Goal: Information Seeking & Learning: Learn about a topic

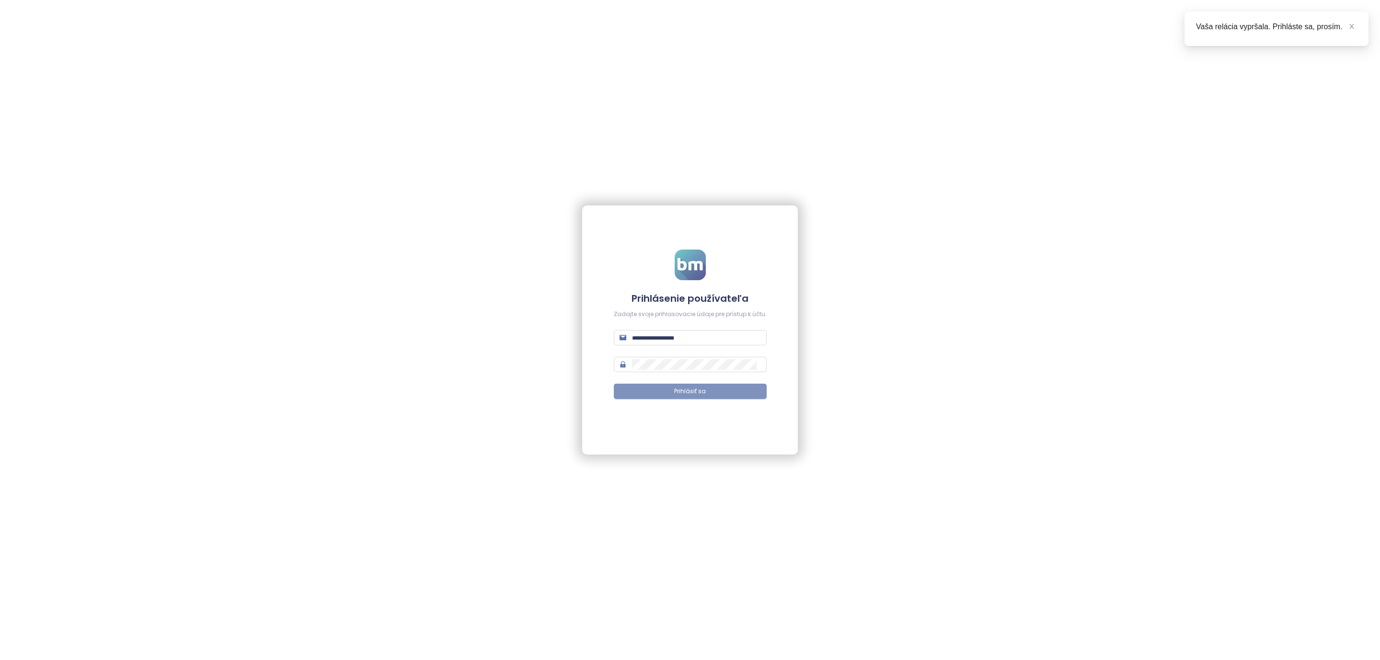
type input "**********"
click at [693, 394] on span "Prihlásiť sa" at bounding box center [690, 391] width 32 height 9
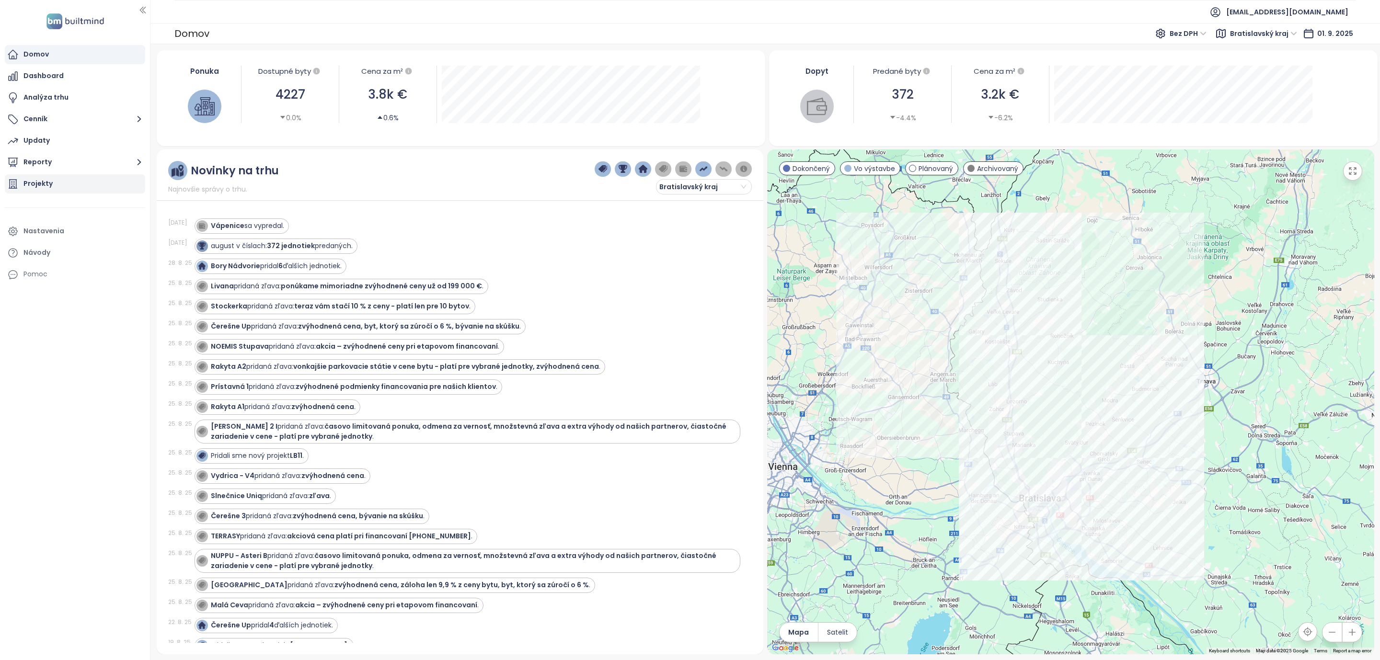
click at [55, 183] on div "Projekty" at bounding box center [75, 183] width 140 height 19
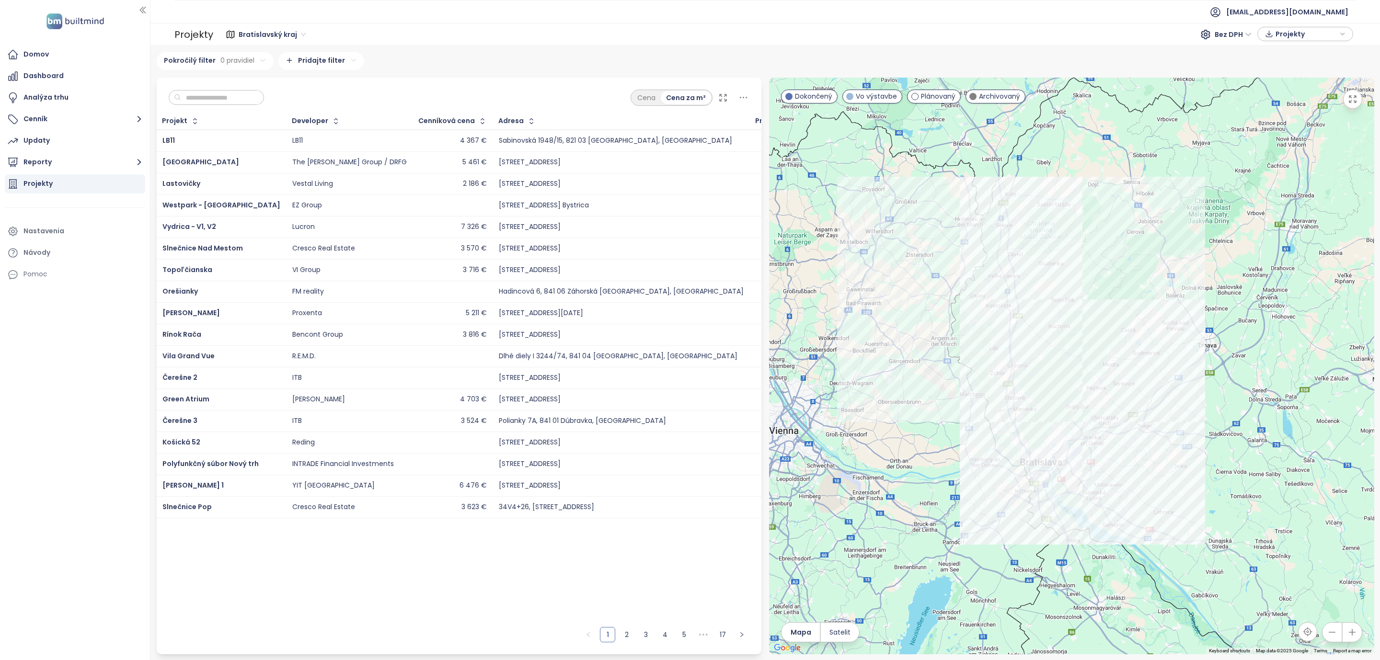
click at [212, 101] on input "text" at bounding box center [220, 98] width 78 height 14
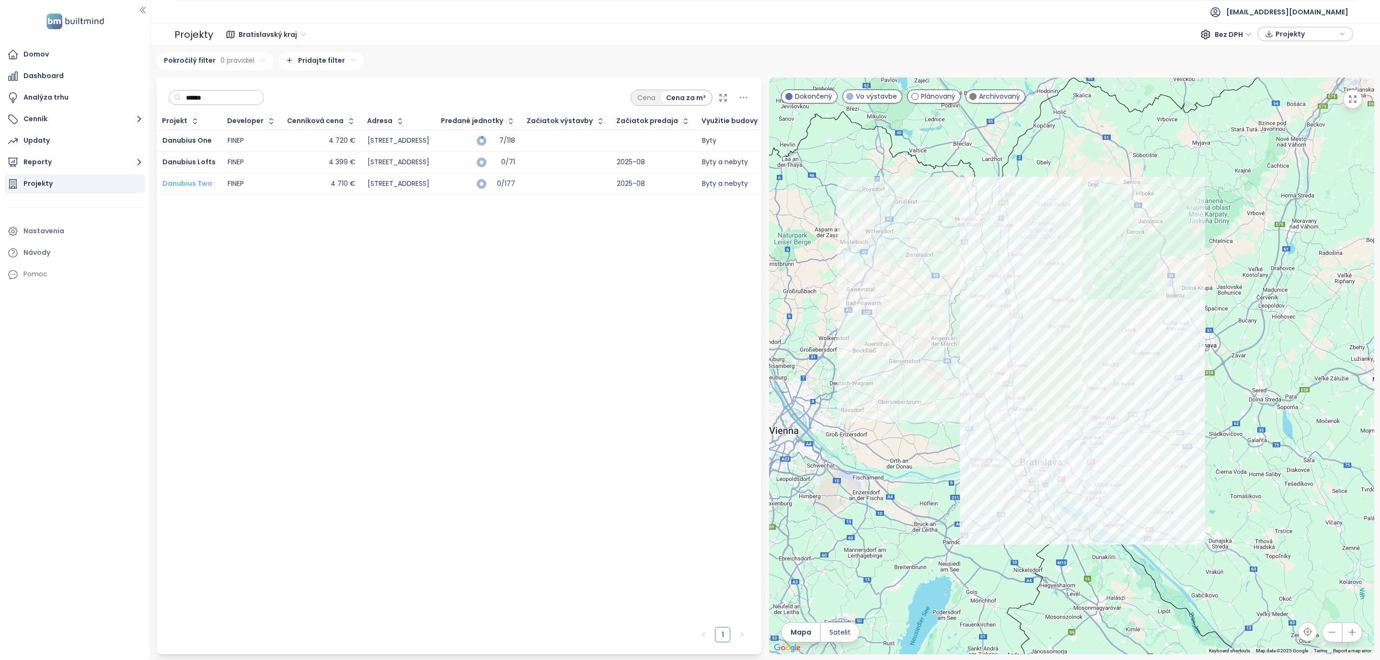
type input "******"
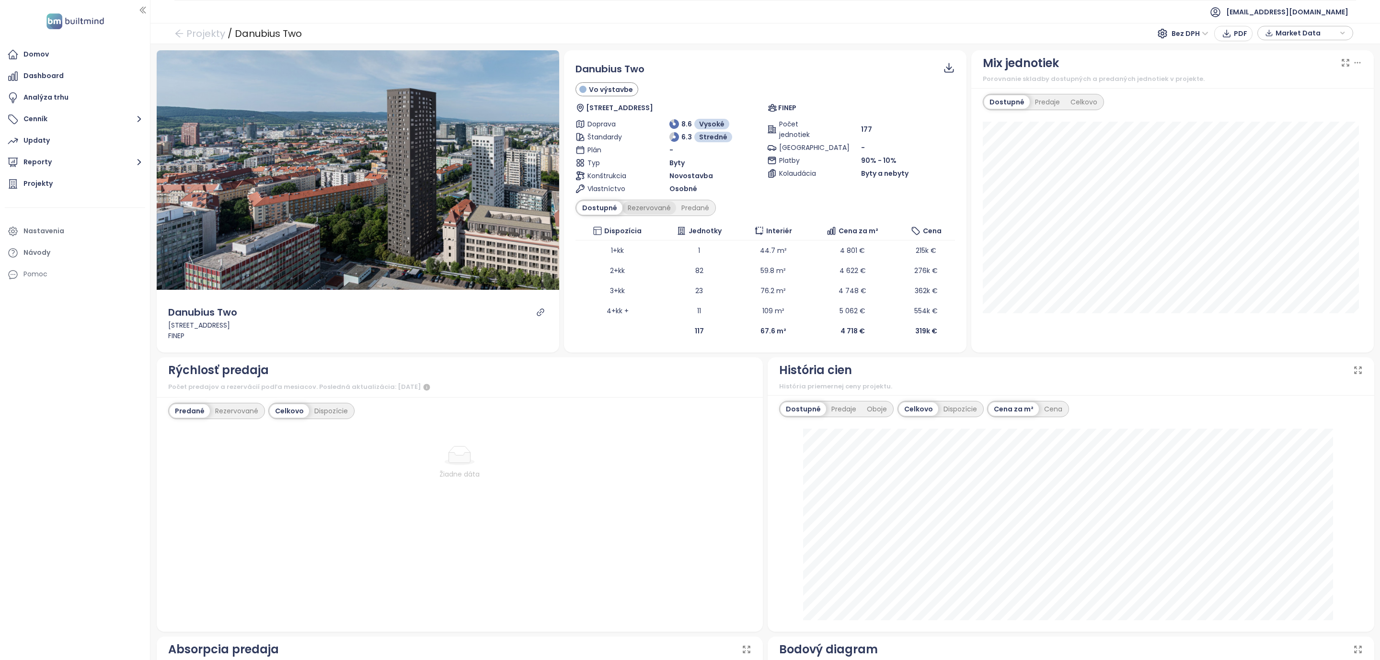
click at [640, 210] on div "Rezervované" at bounding box center [650, 207] width 54 height 13
click at [691, 213] on div "Predané" at bounding box center [695, 207] width 38 height 13
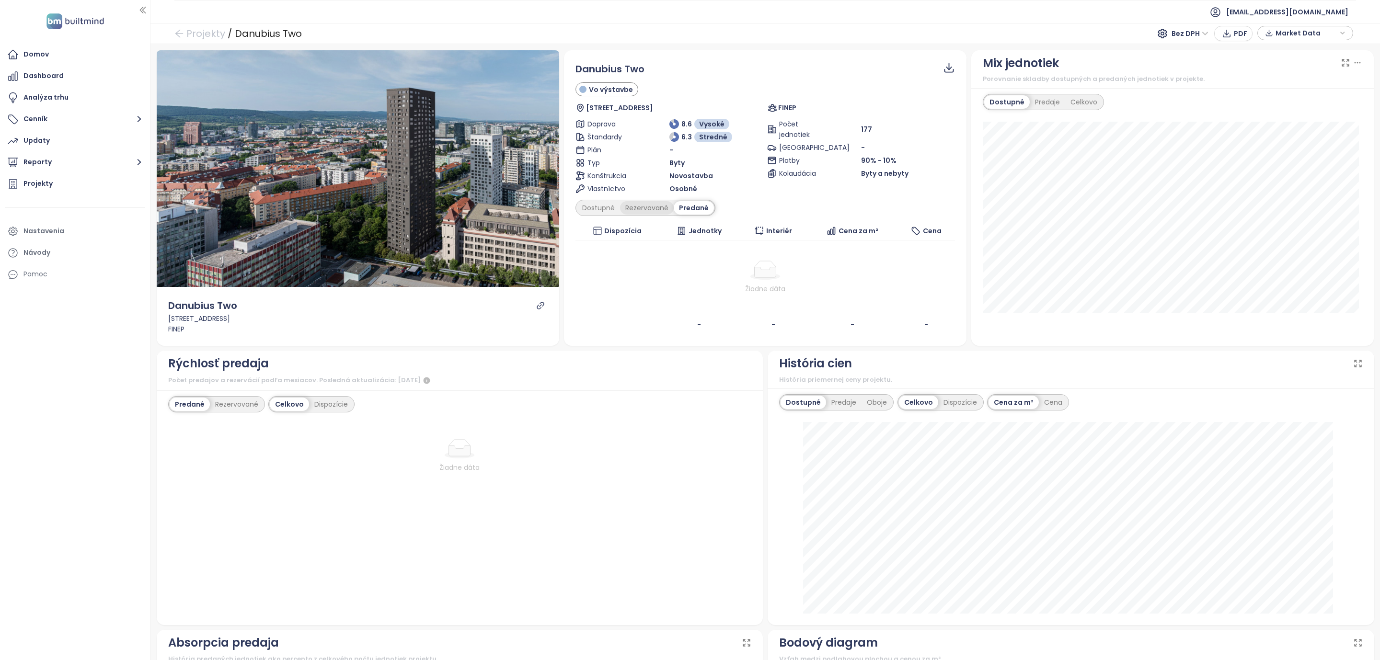
click at [633, 208] on div "Rezervované" at bounding box center [647, 207] width 54 height 13
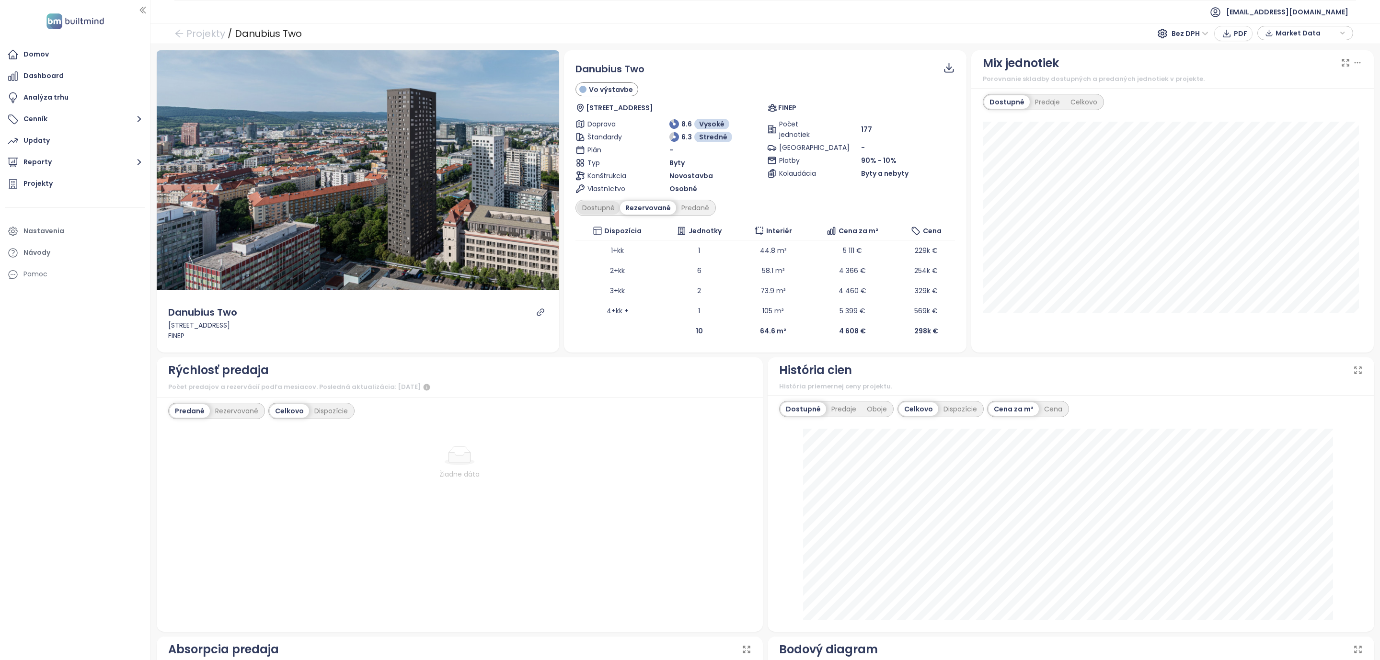
click at [584, 212] on div "Dostupné" at bounding box center [598, 207] width 43 height 13
click at [36, 178] on div "Projekty" at bounding box center [37, 184] width 29 height 12
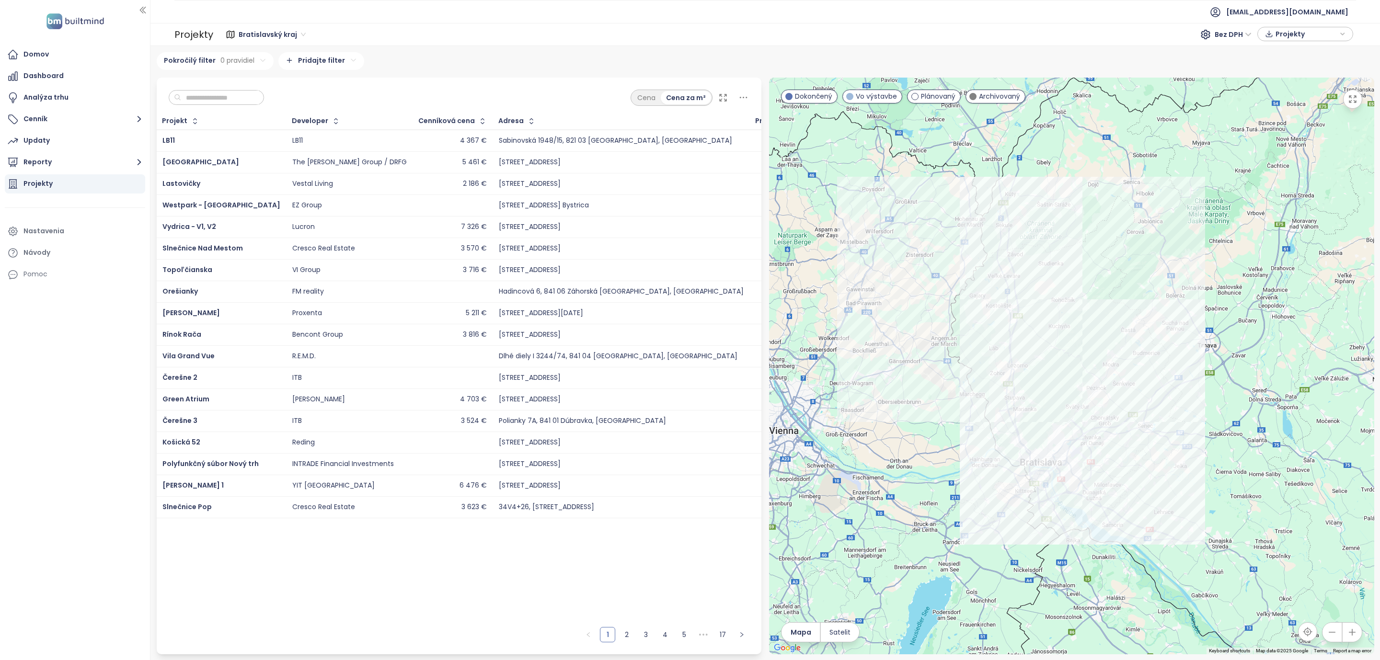
click at [696, 99] on div "Cena za m²" at bounding box center [686, 97] width 50 height 13
click at [722, 101] on icon at bounding box center [723, 97] width 7 height 7
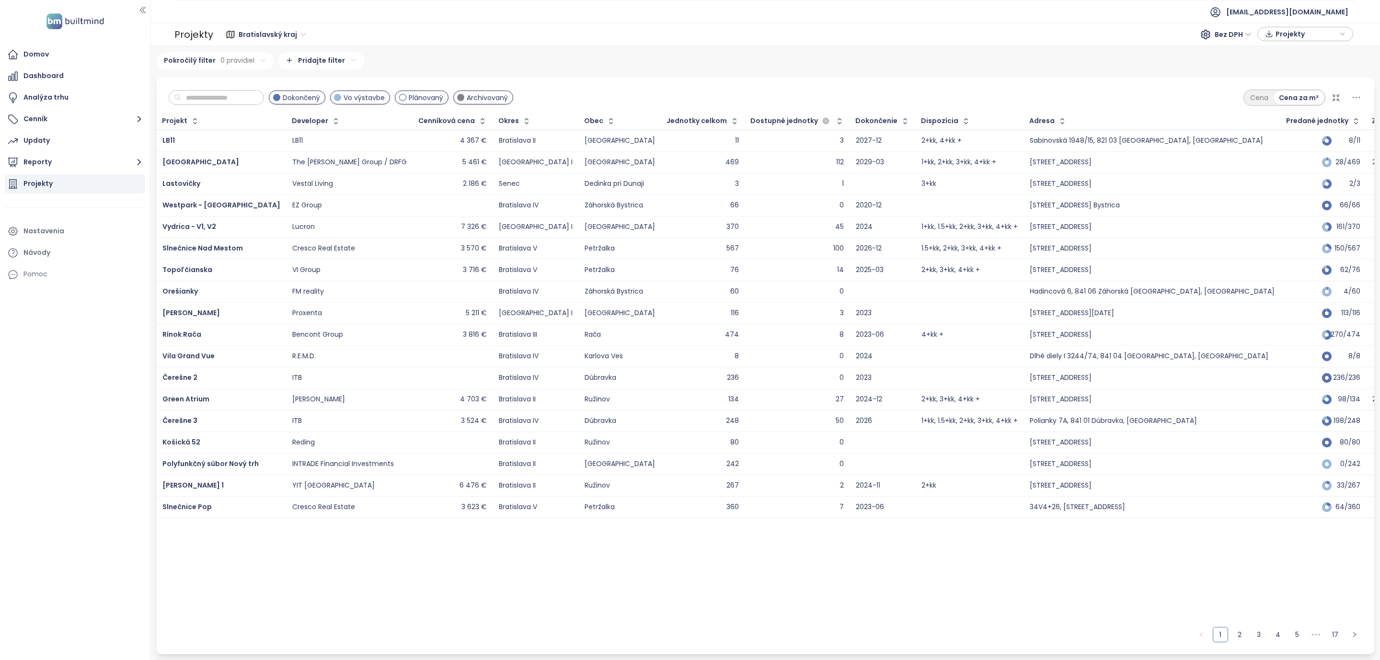
click at [383, 99] on span "Vo výstavbe" at bounding box center [364, 97] width 41 height 11
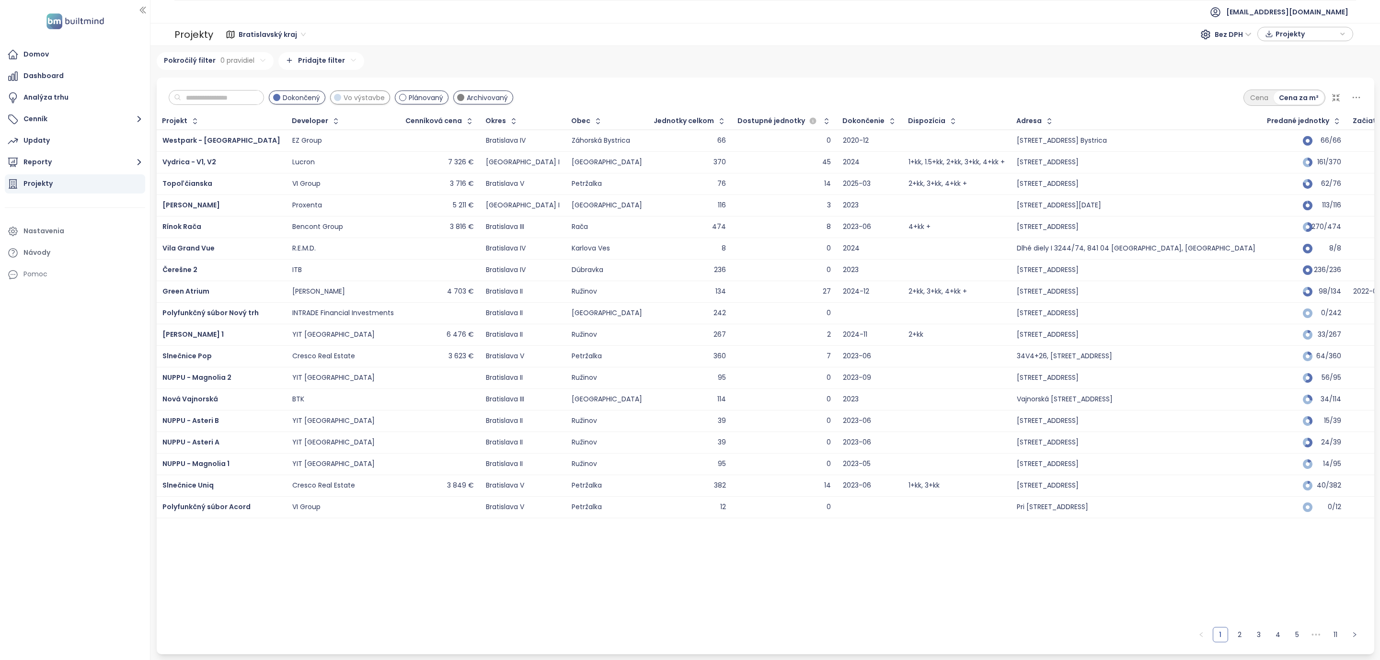
click at [363, 97] on span "Vo výstavbe" at bounding box center [364, 97] width 41 height 11
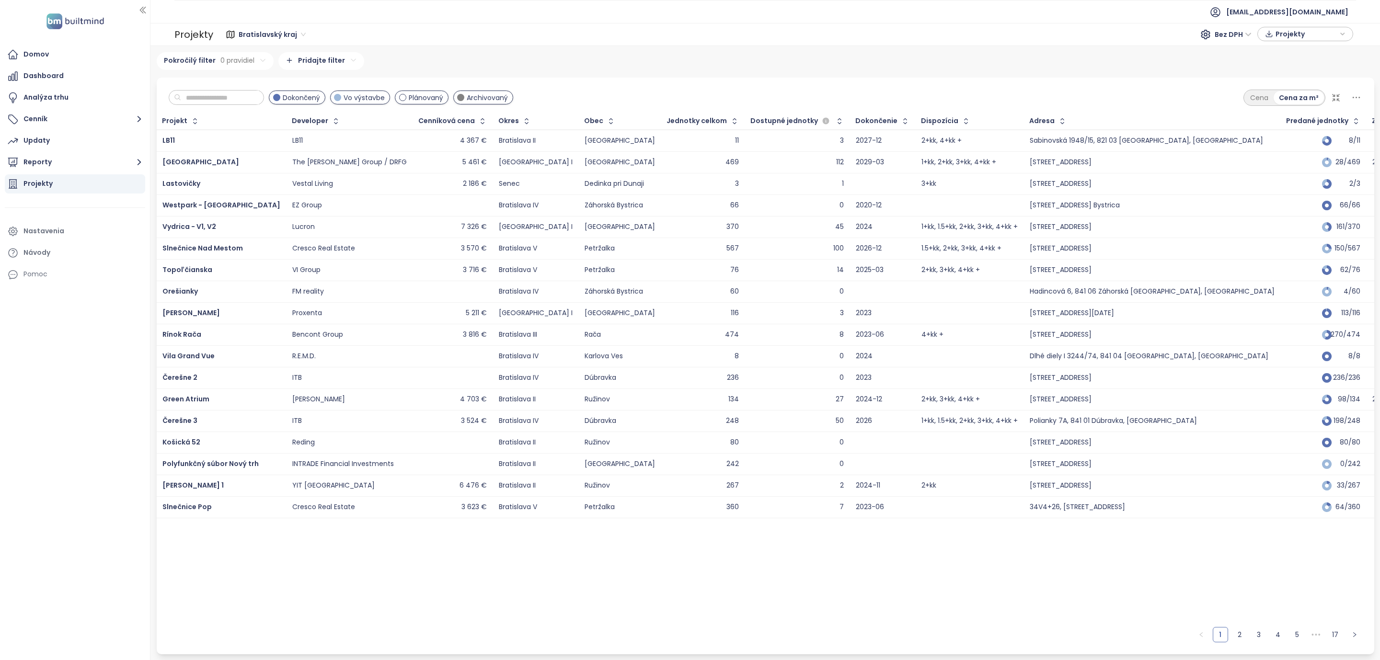
click at [493, 96] on span "Archivovaný" at bounding box center [487, 97] width 41 height 11
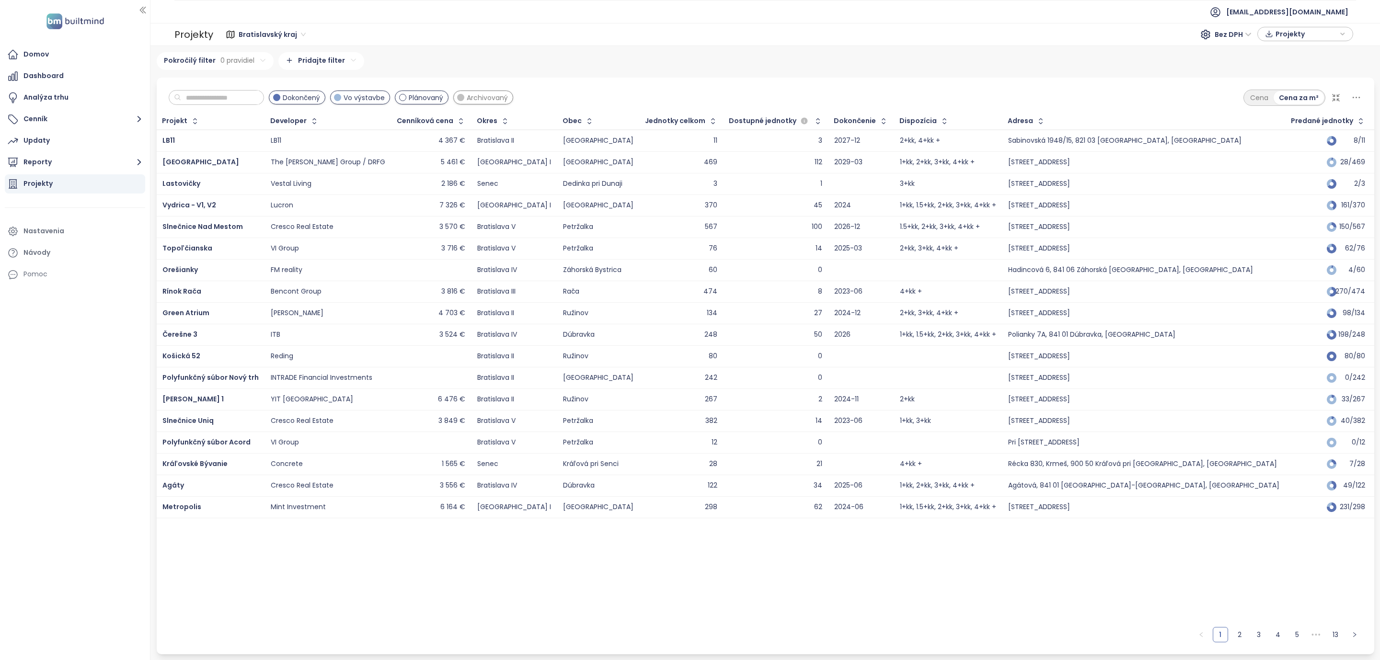
click at [443, 98] on span "Plánovaný" at bounding box center [426, 97] width 35 height 11
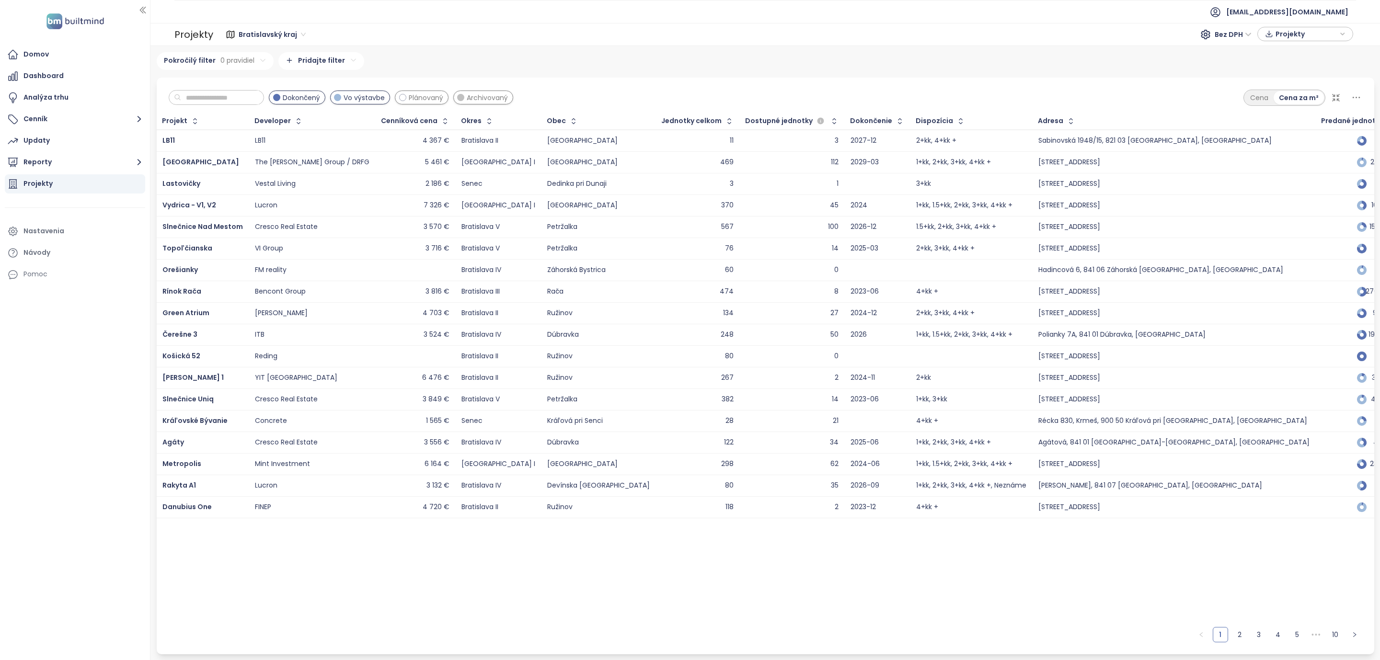
click at [374, 95] on span "Vo výstavbe" at bounding box center [364, 97] width 41 height 11
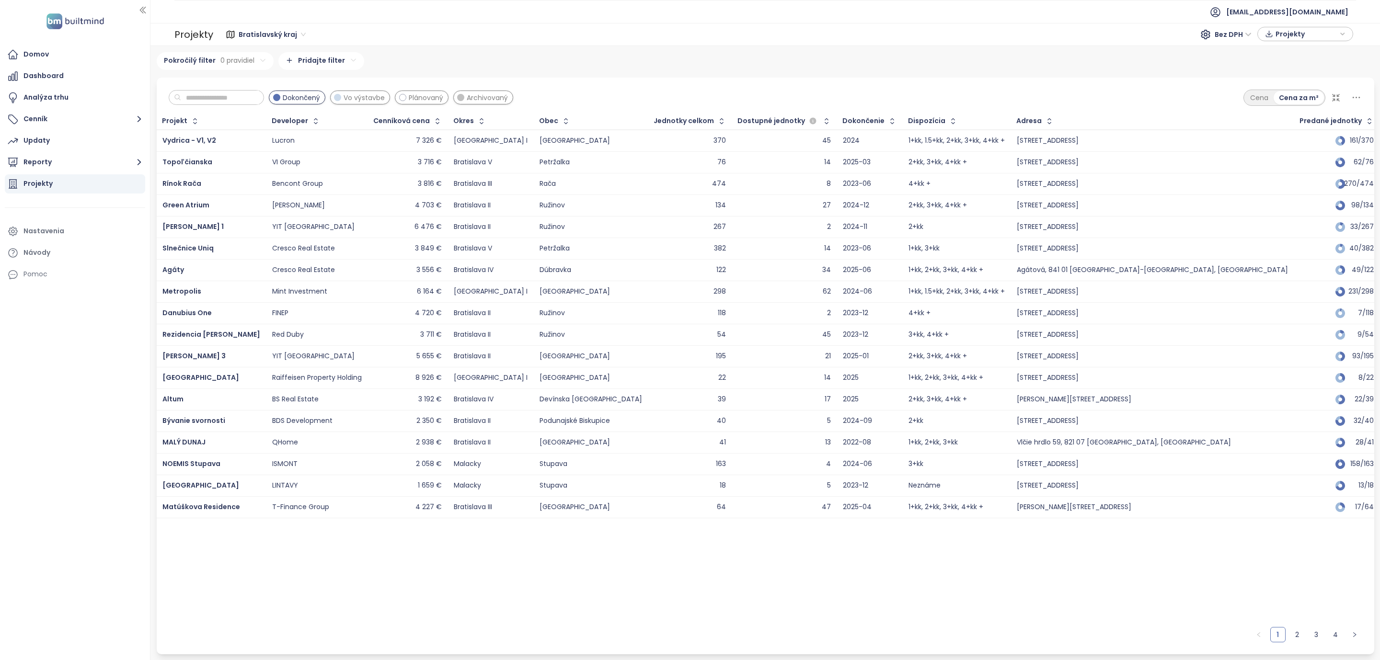
click at [374, 95] on span "Vo výstavbe" at bounding box center [364, 97] width 41 height 11
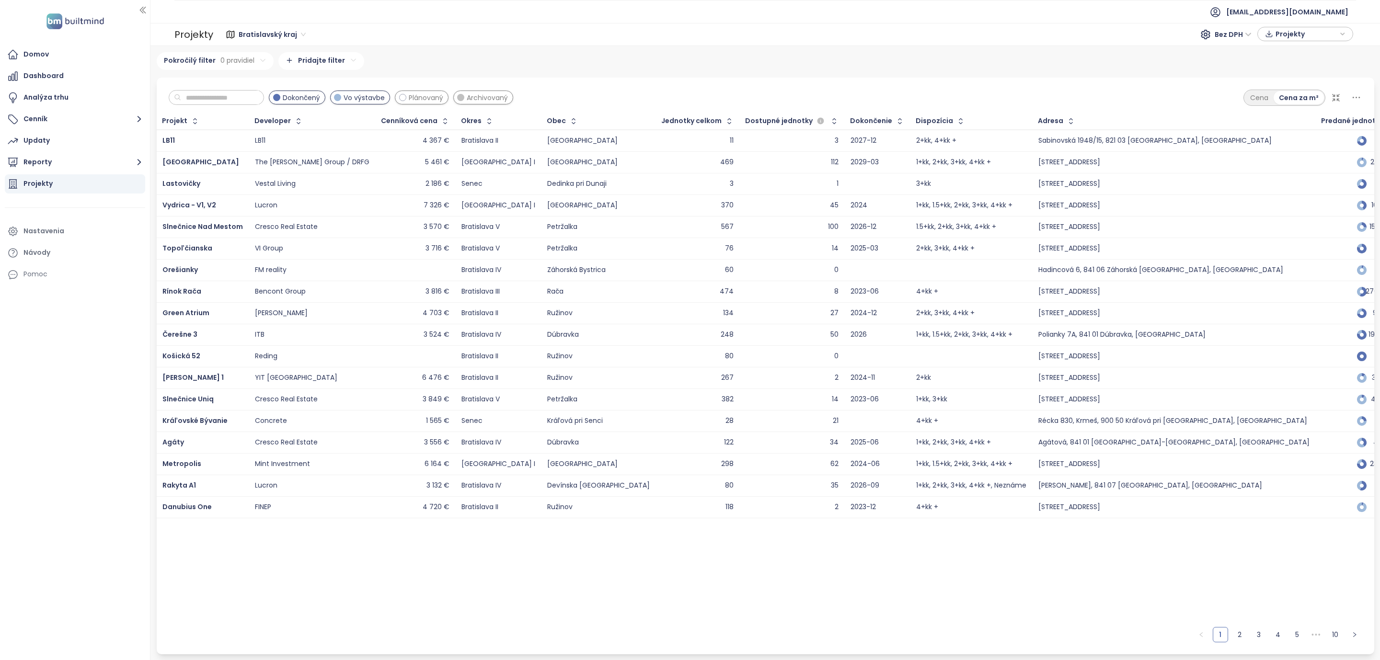
click at [312, 99] on span "Dokončený" at bounding box center [301, 97] width 37 height 11
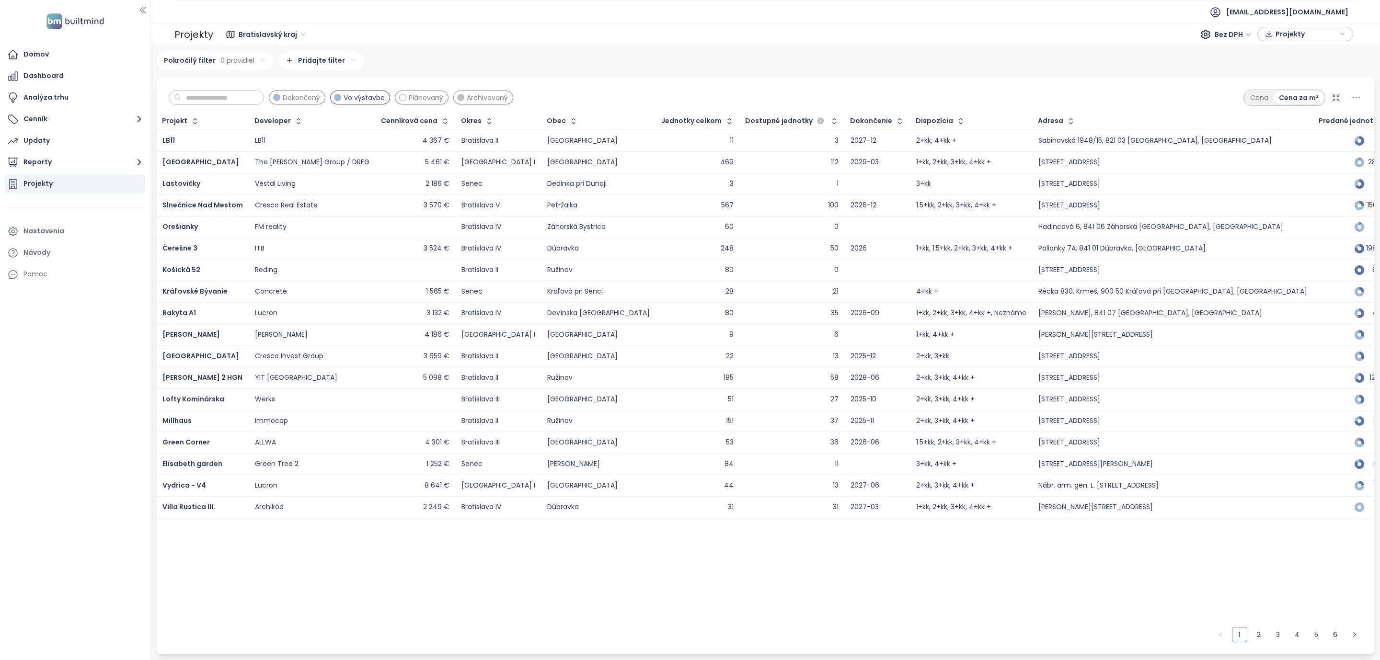
click at [312, 99] on span "Dokončený" at bounding box center [301, 97] width 37 height 11
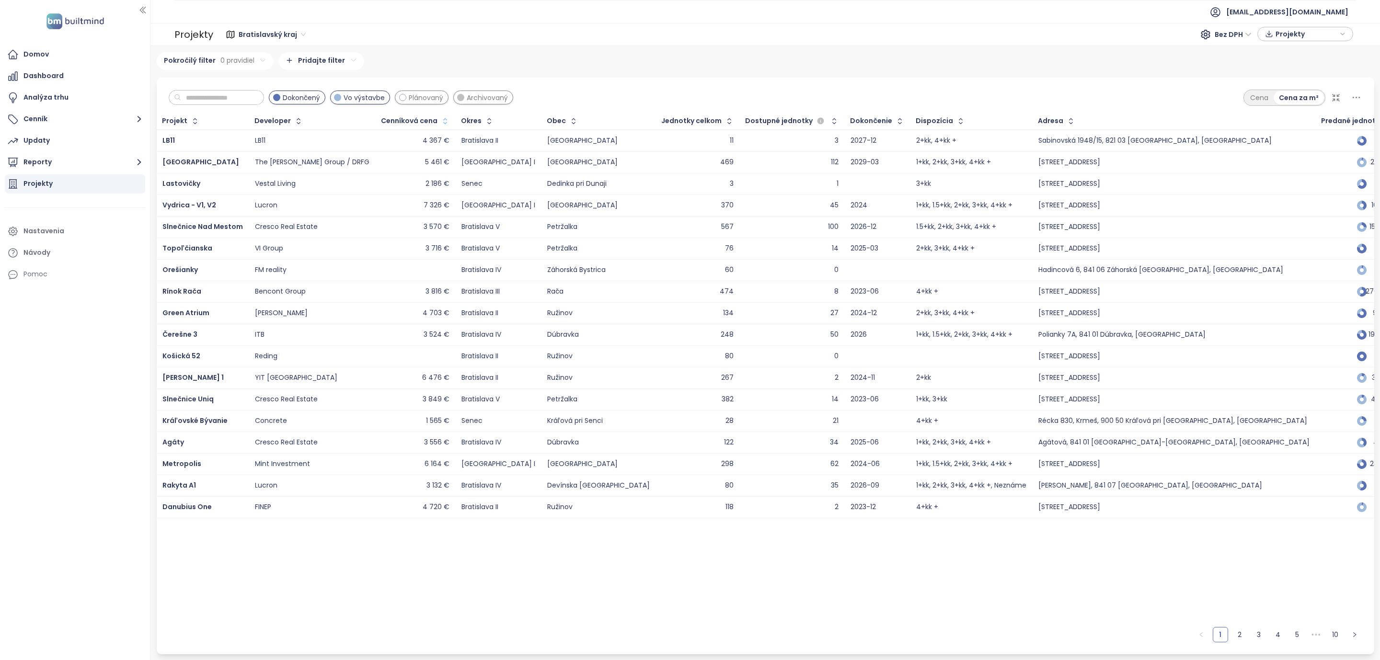
click at [438, 127] on button "button" at bounding box center [444, 121] width 13 height 15
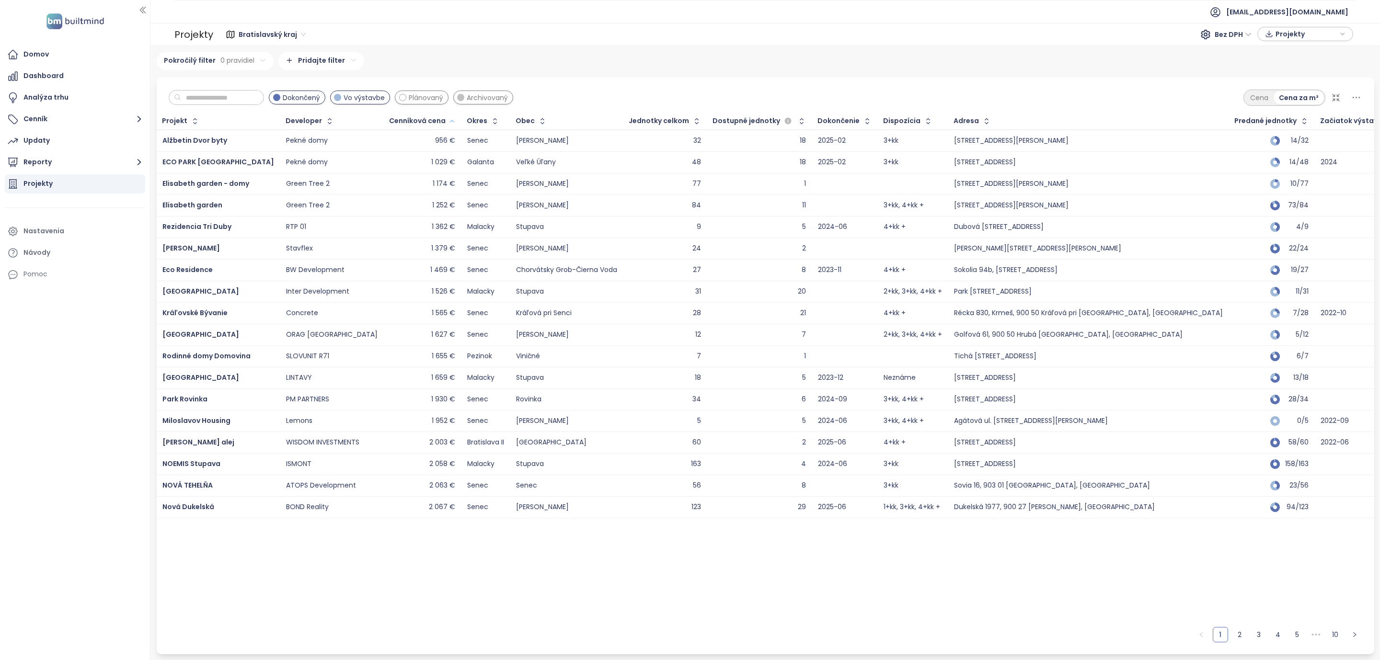
click at [449, 127] on icon "button" at bounding box center [452, 122] width 7 height 12
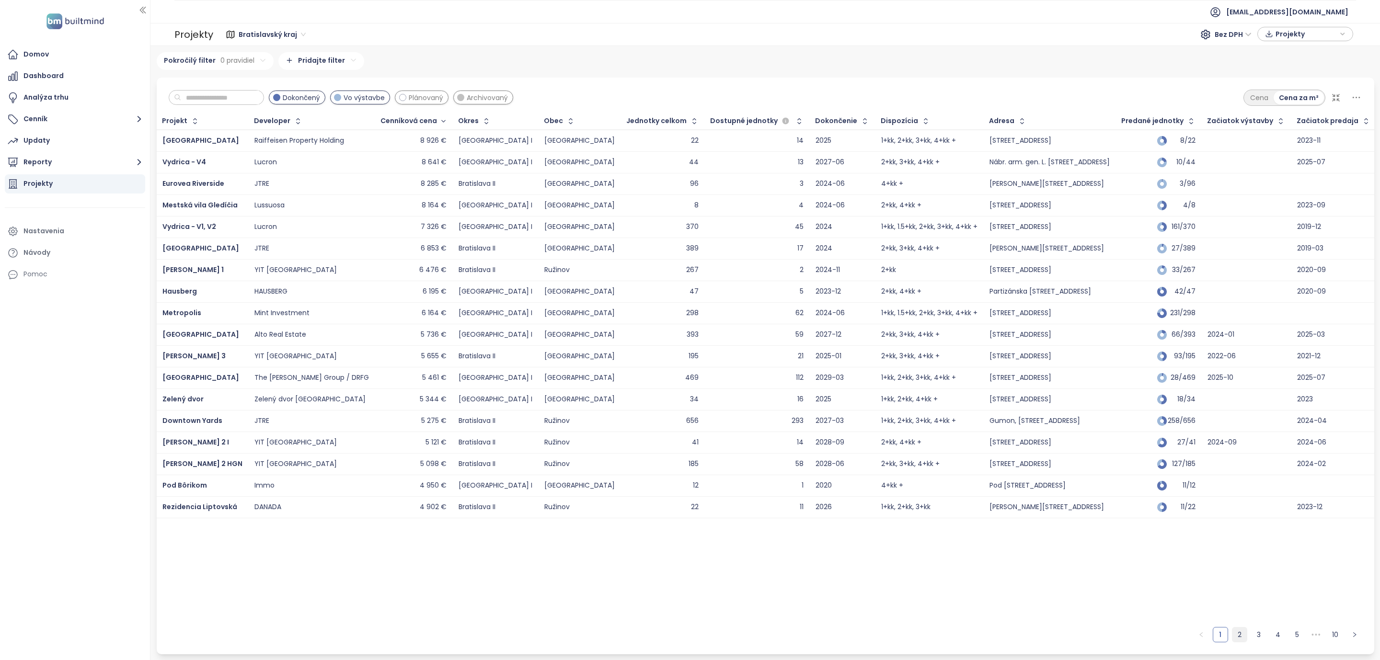
click at [1236, 635] on link "2" at bounding box center [1240, 635] width 14 height 14
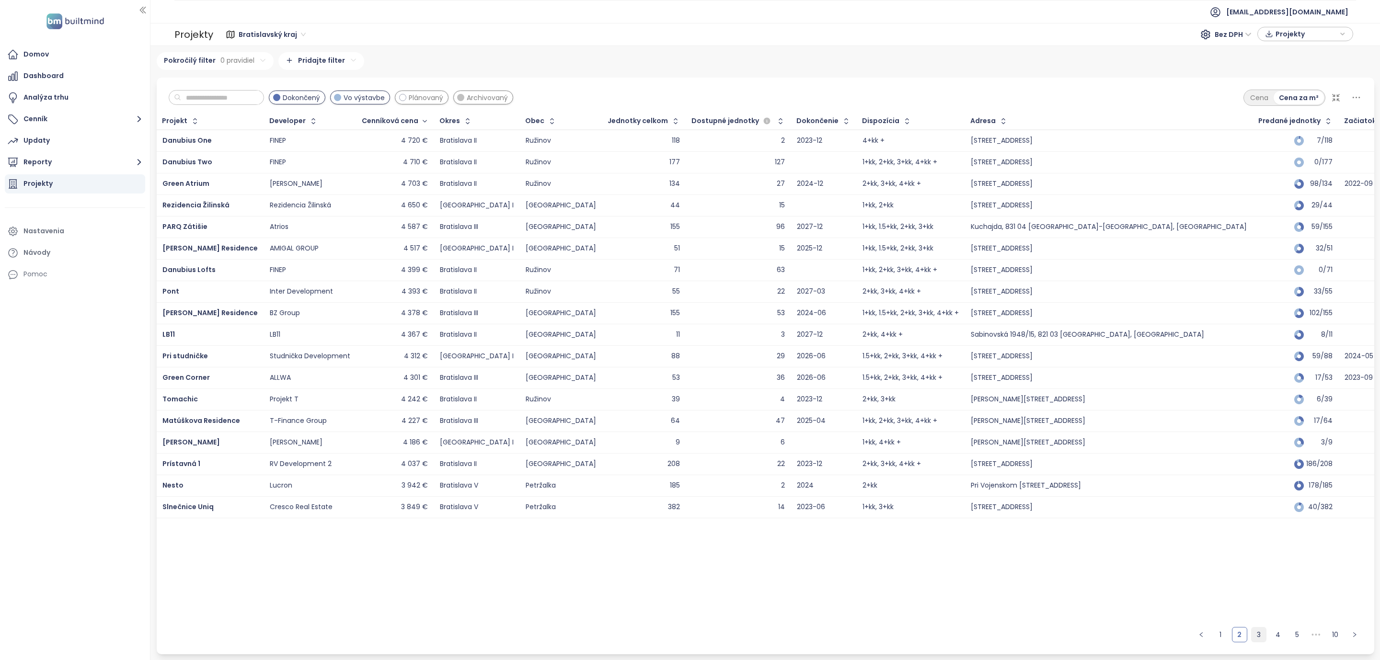
click at [1261, 633] on link "3" at bounding box center [1259, 635] width 14 height 14
